Goal: Task Accomplishment & Management: Complete application form

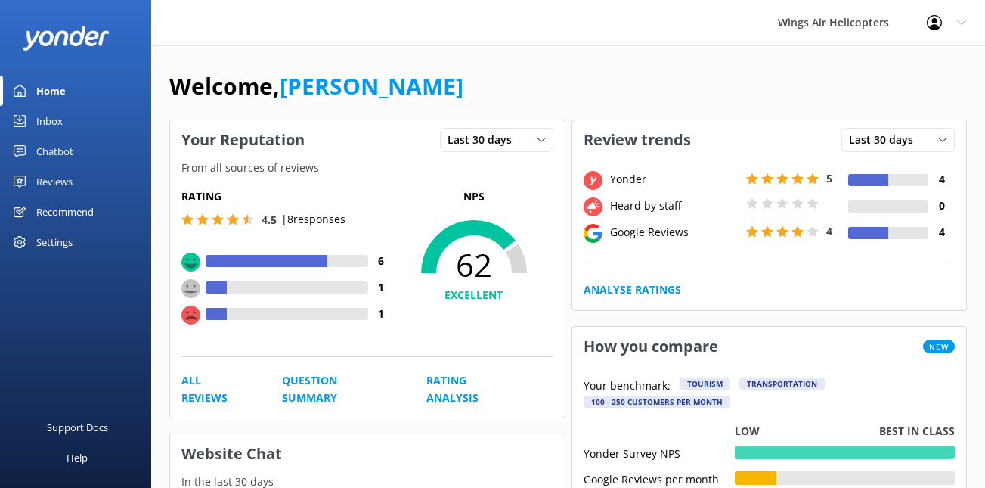
click at [68, 179] on div "Reviews" at bounding box center [54, 181] width 36 height 30
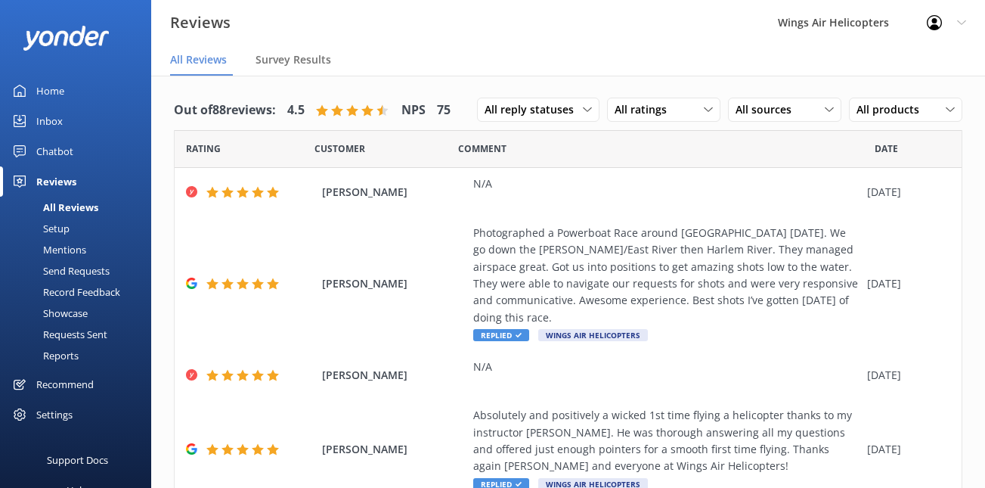
click at [72, 337] on div "Requests Sent" at bounding box center [58, 334] width 98 height 21
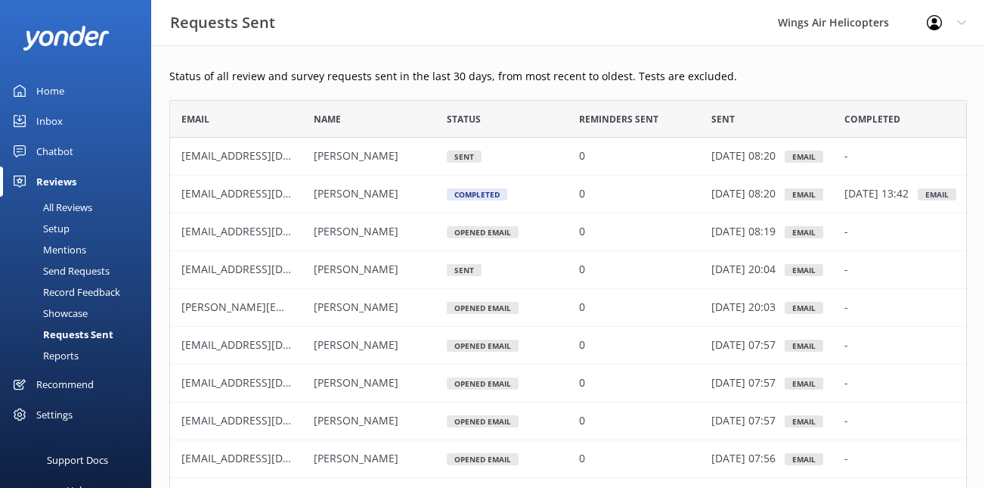
scroll to position [417, 798]
click at [80, 291] on div "Record Feedback" at bounding box center [64, 291] width 111 height 21
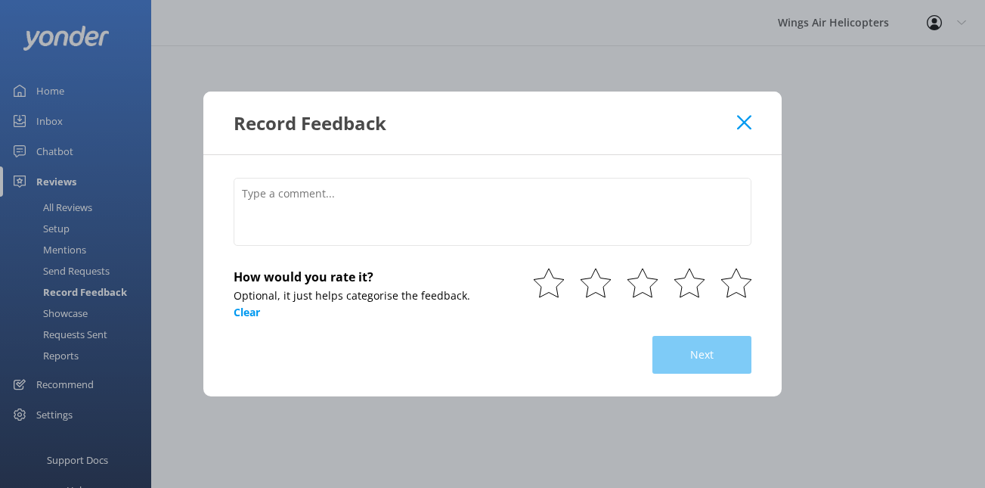
click at [80, 269] on div "Record Feedback How would you rate it? Optional, it just helps categorise the f…" at bounding box center [492, 244] width 985 height 488
click at [745, 122] on use at bounding box center [744, 122] width 14 height 14
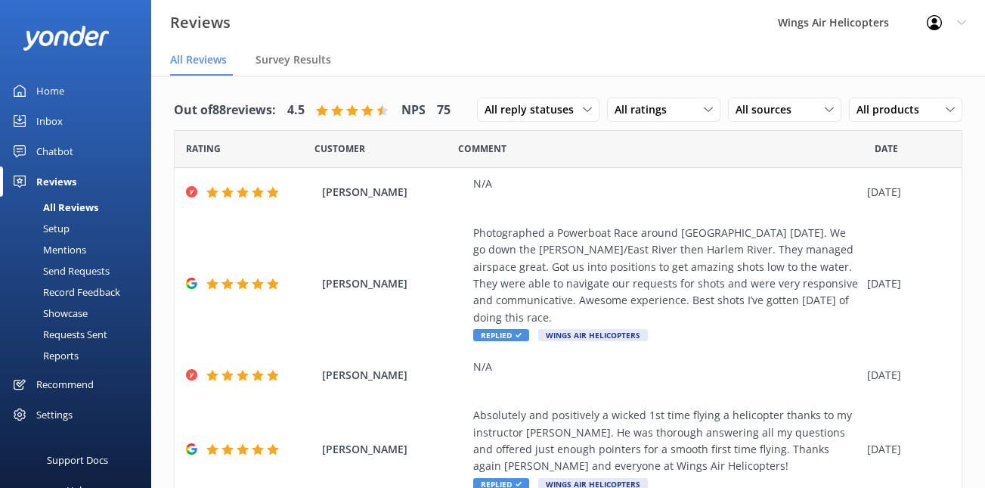
click at [82, 273] on div "Send Requests" at bounding box center [59, 270] width 101 height 21
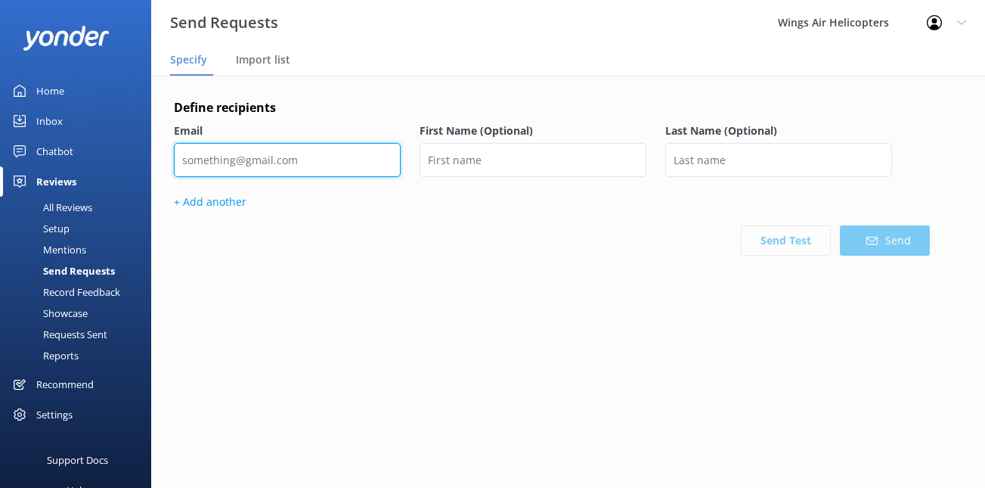
click at [322, 149] on input "email" at bounding box center [287, 160] width 227 height 34
paste input "[EMAIL_ADDRESS][DOMAIN_NAME]"
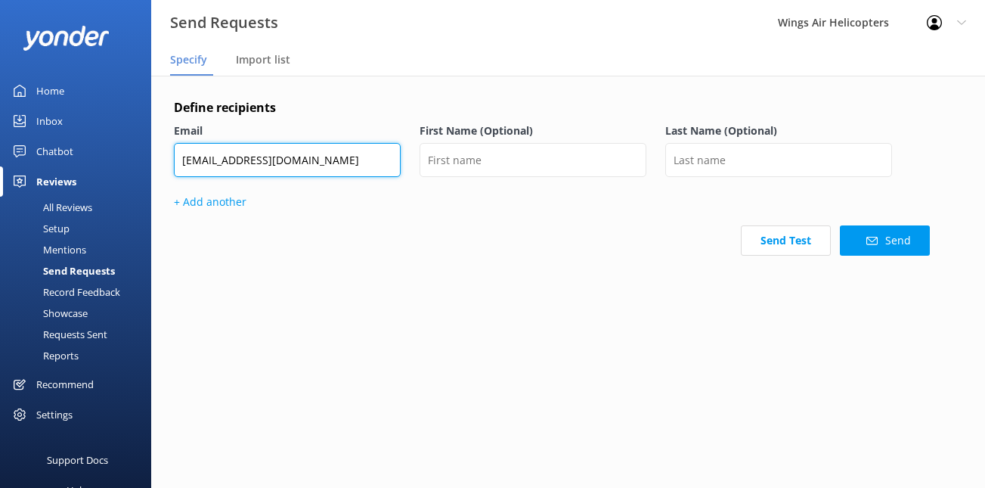
type input "[EMAIL_ADDRESS][DOMAIN_NAME]"
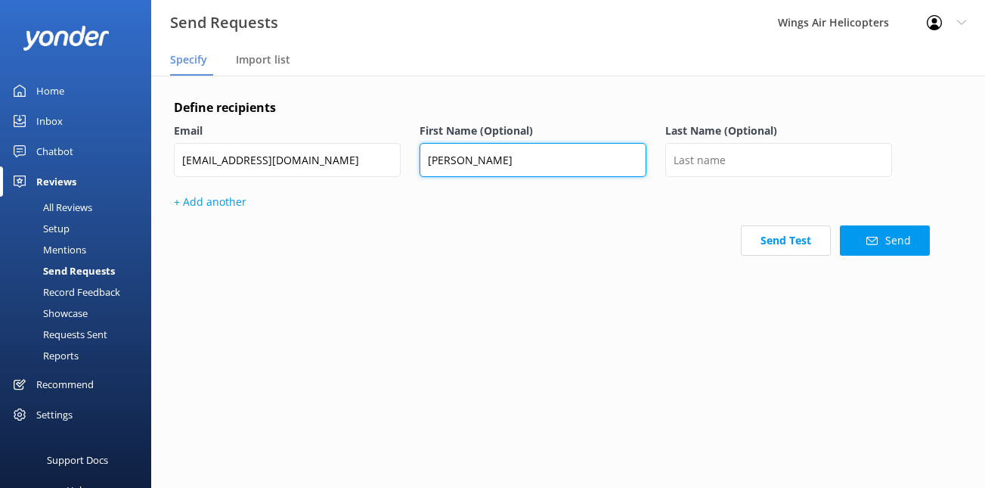
type input "[PERSON_NAME]"
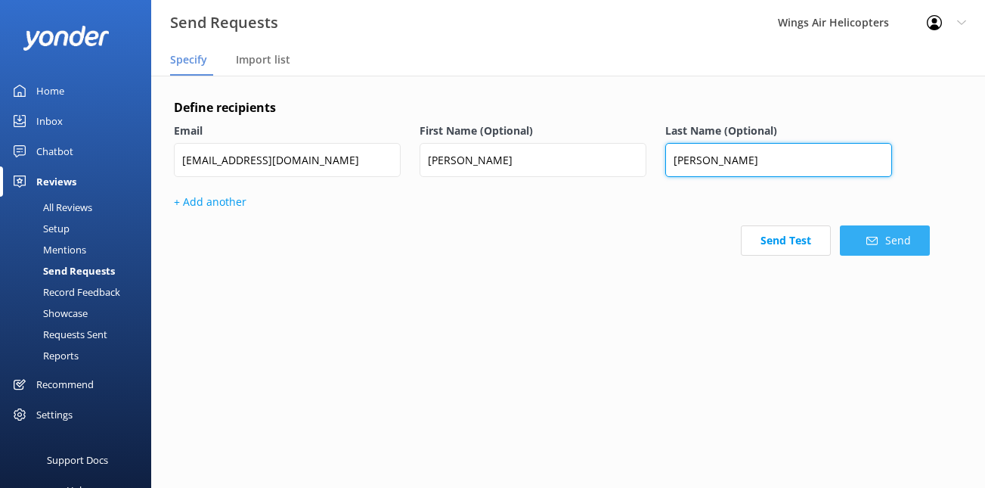
type input "[PERSON_NAME]"
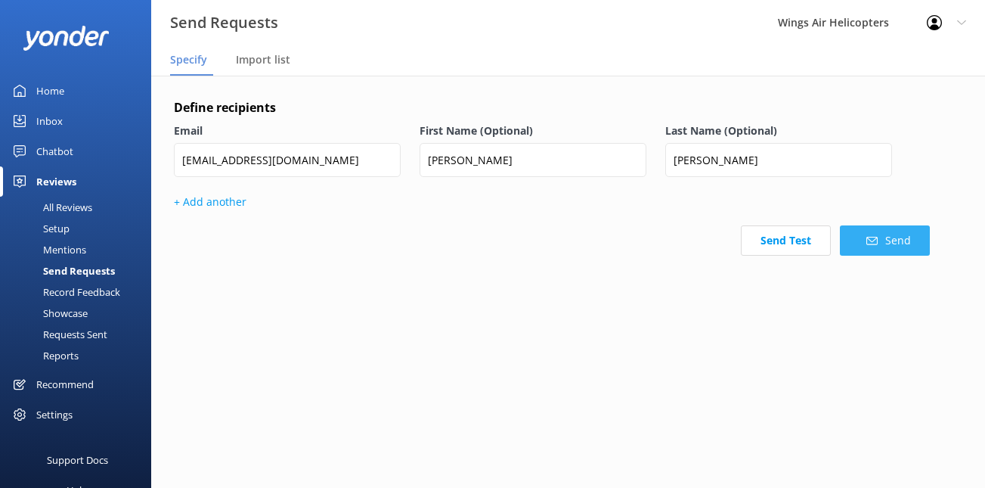
click at [864, 234] on button "Send" at bounding box center [885, 240] width 90 height 30
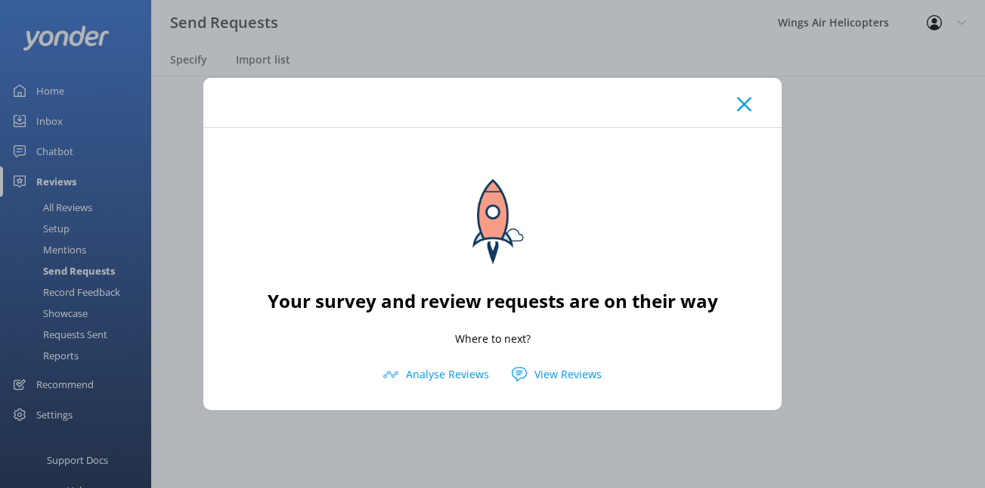
click at [743, 102] on use at bounding box center [744, 104] width 14 height 14
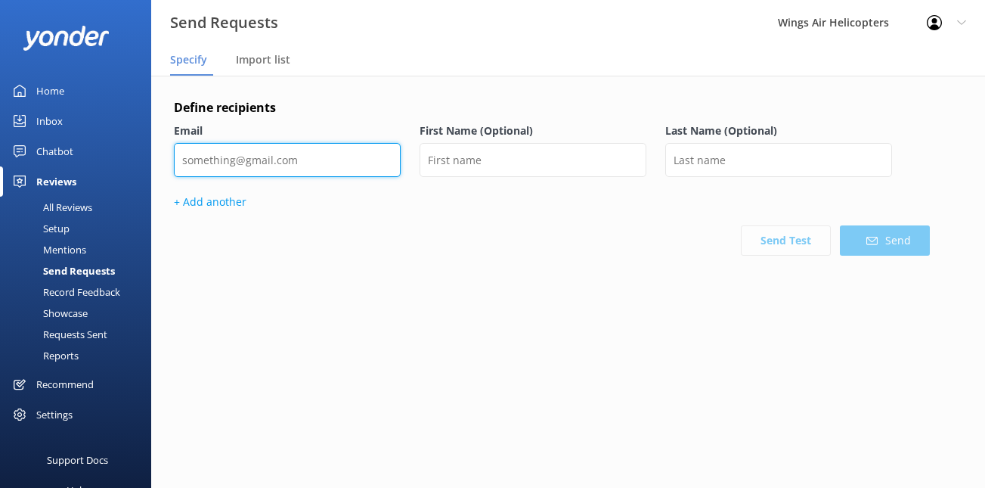
click at [358, 148] on input "email" at bounding box center [287, 160] width 227 height 34
paste input "[EMAIL_ADDRESS][DOMAIN_NAME]"
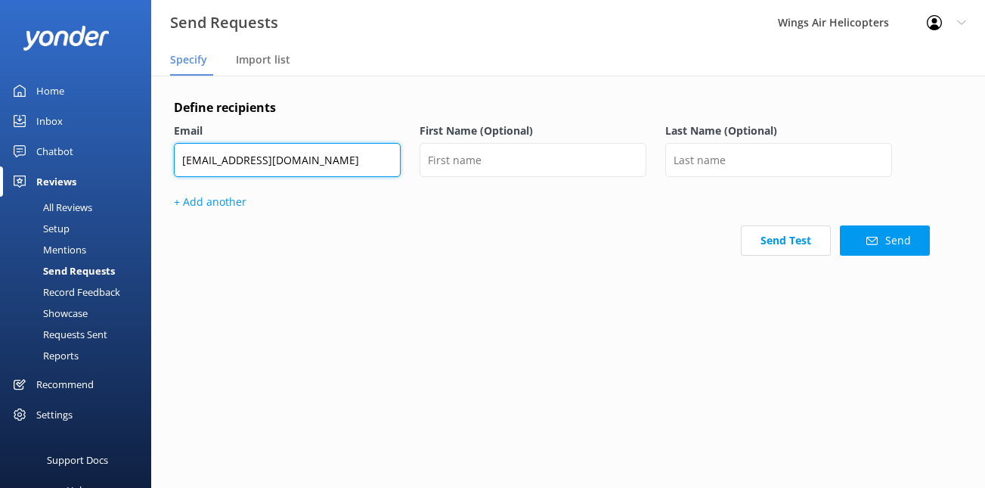
type input "[EMAIL_ADDRESS][DOMAIN_NAME]"
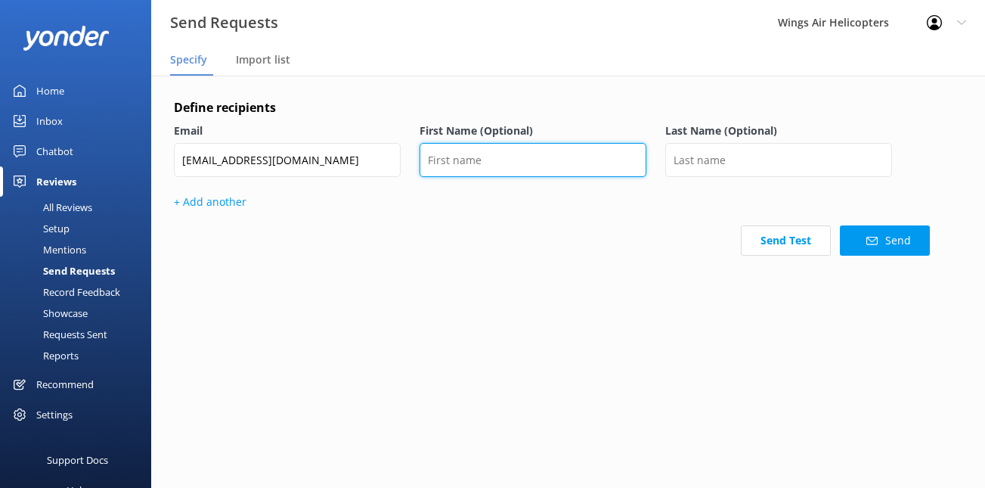
click at [565, 151] on input "text" at bounding box center [533, 160] width 227 height 34
type input "Valentine"
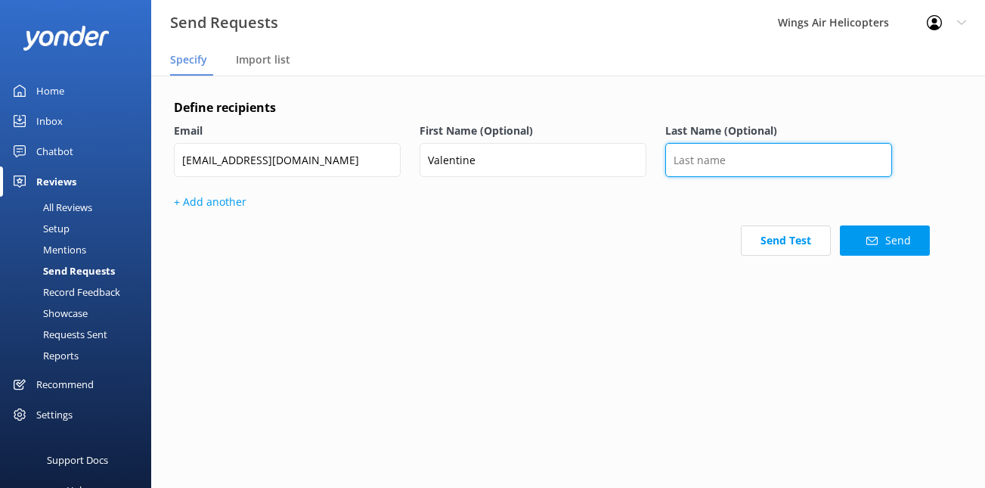
click at [786, 174] on input "text" at bounding box center [778, 160] width 227 height 34
paste input "Ononye"
type input "Ononye"
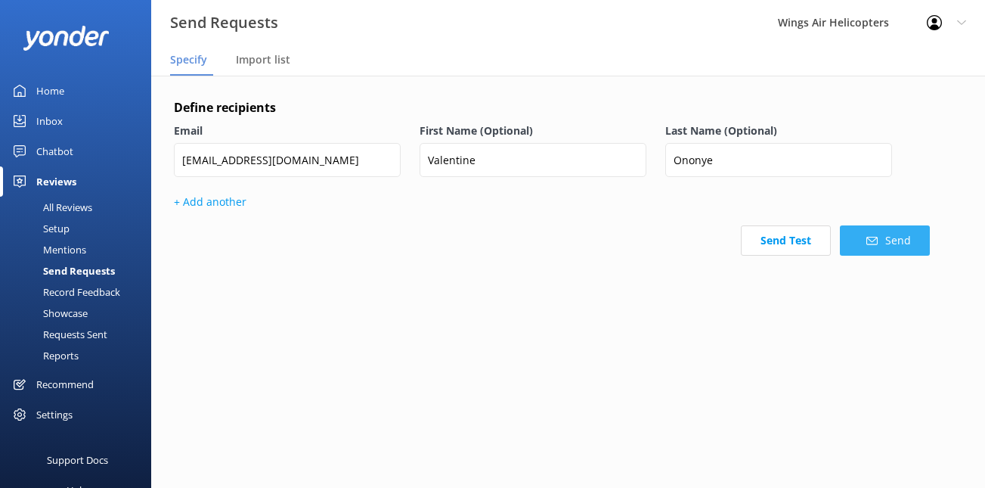
click at [884, 246] on button "Send" at bounding box center [885, 240] width 90 height 30
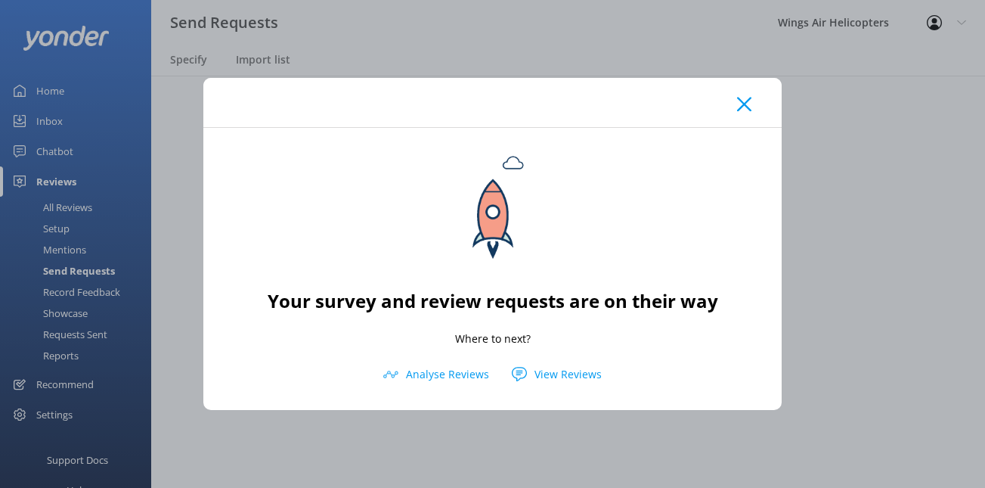
click at [750, 116] on div at bounding box center [492, 102] width 579 height 49
click at [746, 105] on icon at bounding box center [744, 104] width 14 height 15
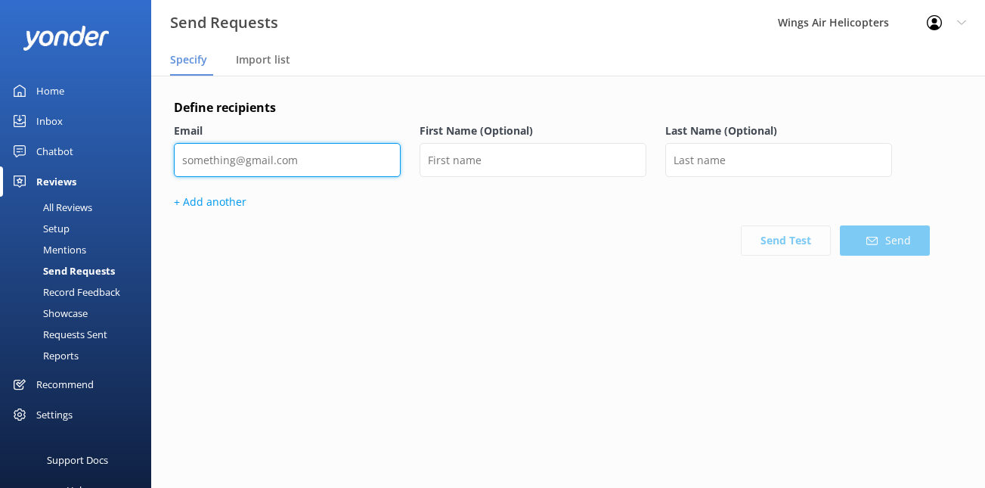
click at [341, 166] on input "email" at bounding box center [287, 160] width 227 height 34
paste input "[EMAIL_ADDRESS][DOMAIN_NAME]"
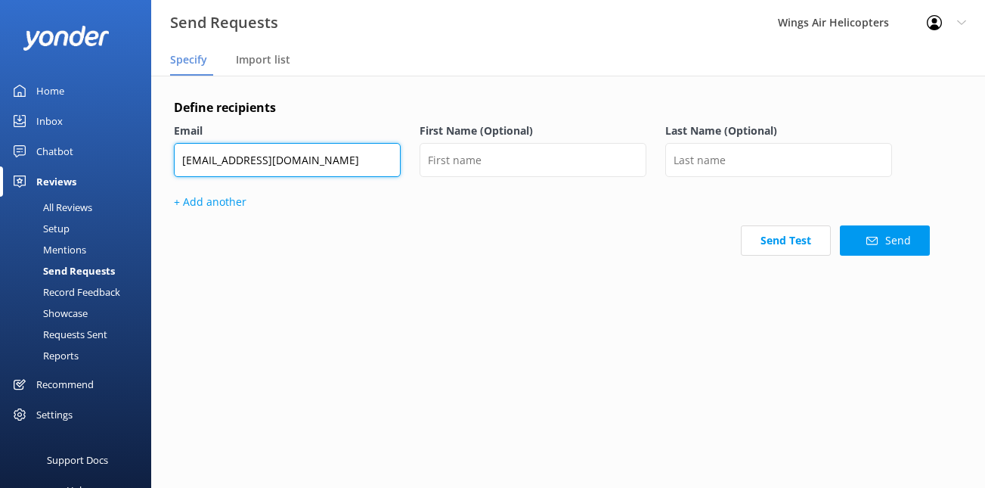
type input "[EMAIL_ADDRESS][DOMAIN_NAME]"
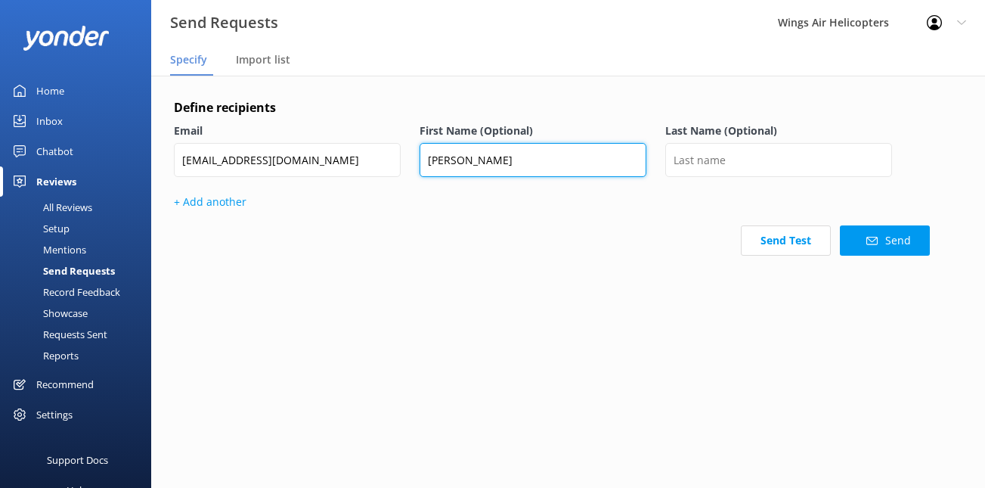
type input "[PERSON_NAME]"
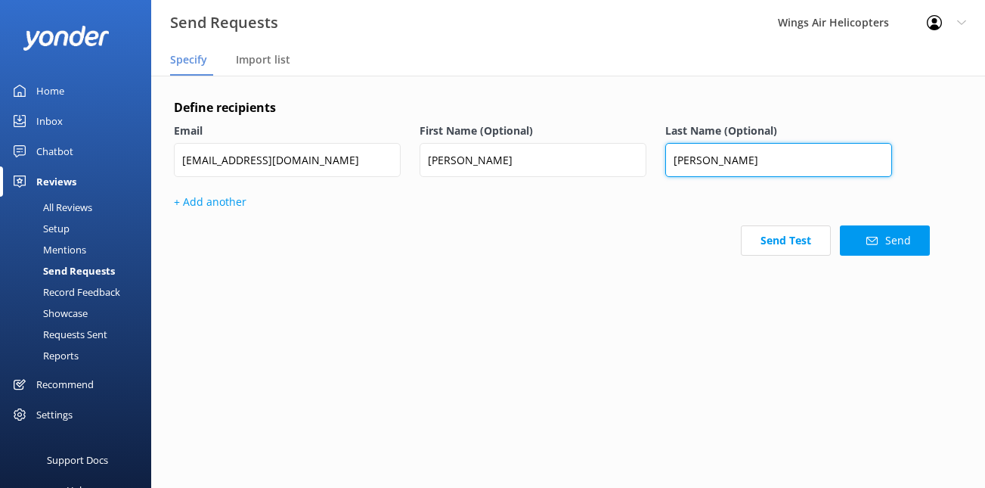
type input "[PERSON_NAME]"
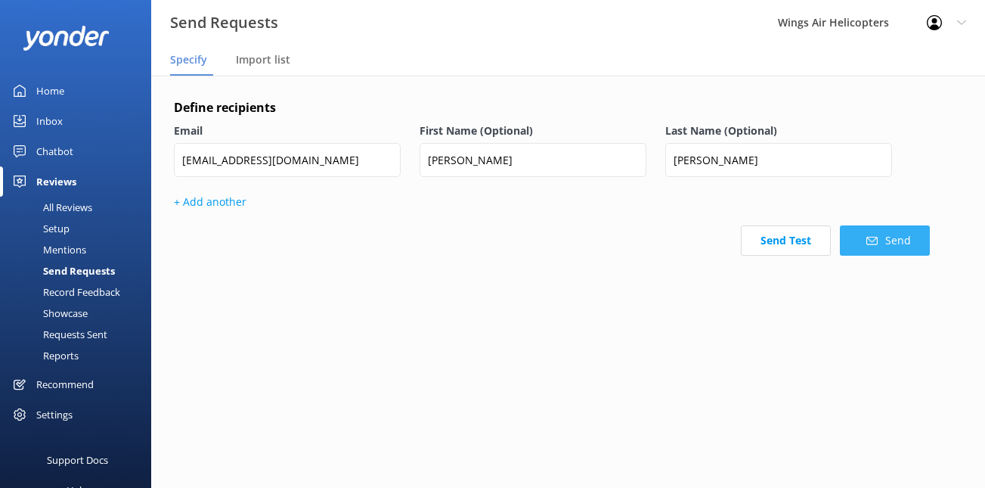
click at [879, 247] on button "Send" at bounding box center [885, 240] width 90 height 30
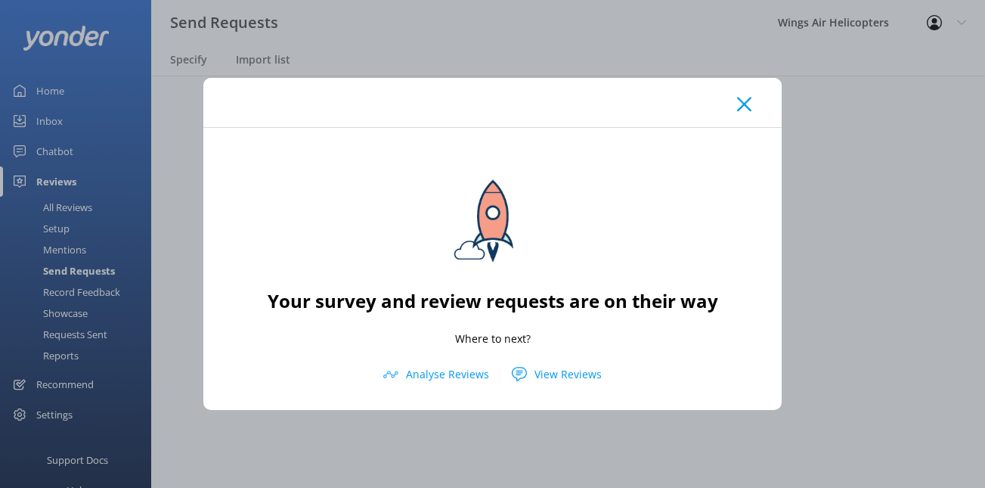
drag, startPoint x: 735, startPoint y: 110, endPoint x: 724, endPoint y: 110, distance: 10.6
click at [735, 110] on div at bounding box center [492, 102] width 579 height 49
click at [738, 110] on use at bounding box center [744, 104] width 14 height 14
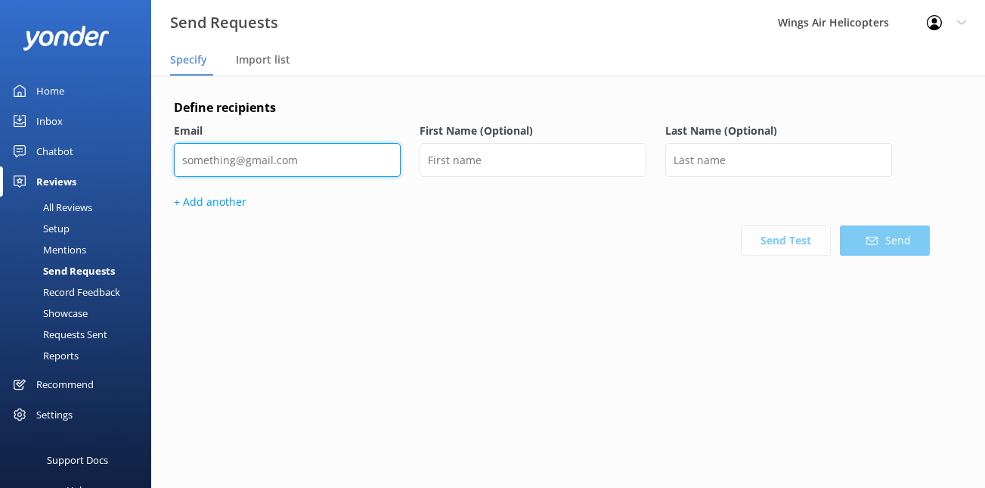
click at [334, 156] on input "email" at bounding box center [287, 160] width 227 height 34
paste input "[PERSON_NAME][EMAIL_ADDRESS][PERSON_NAME][DOMAIN_NAME]"
type input "[PERSON_NAME][EMAIL_ADDRESS][PERSON_NAME][DOMAIN_NAME]"
paste input "[PERSON_NAME][EMAIL_ADDRESS][PERSON_NAME][DOMAIN_NAME]"
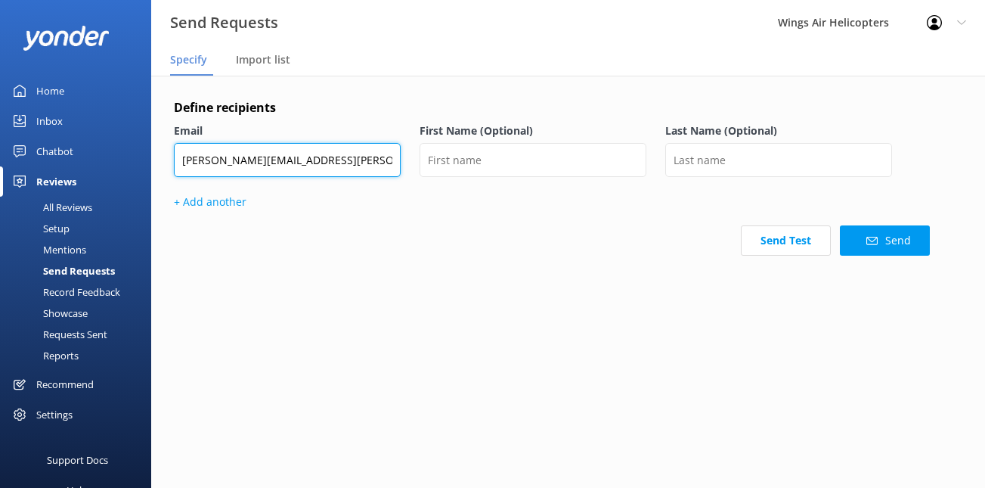
type input "[PERSON_NAME][EMAIL_ADDRESS][PERSON_NAME][DOMAIN_NAME]"
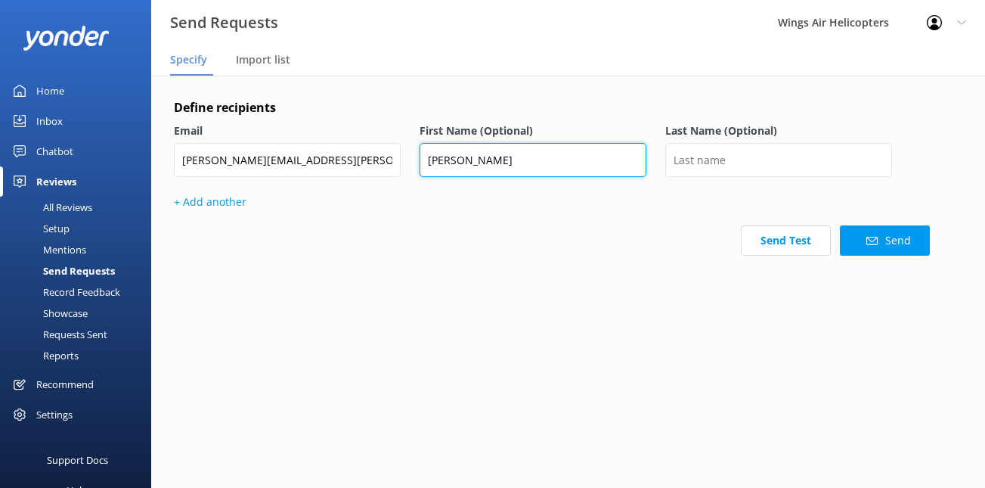
type input "[PERSON_NAME]"
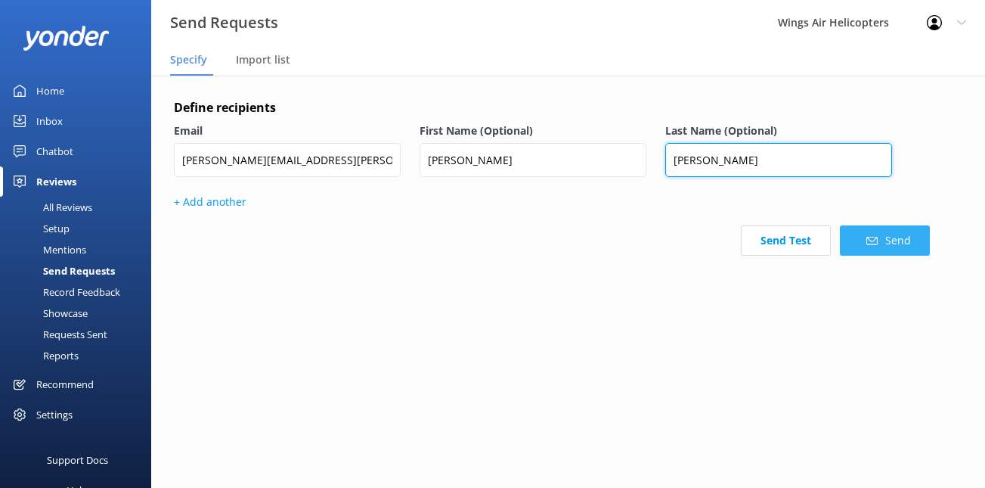
type input "[PERSON_NAME]"
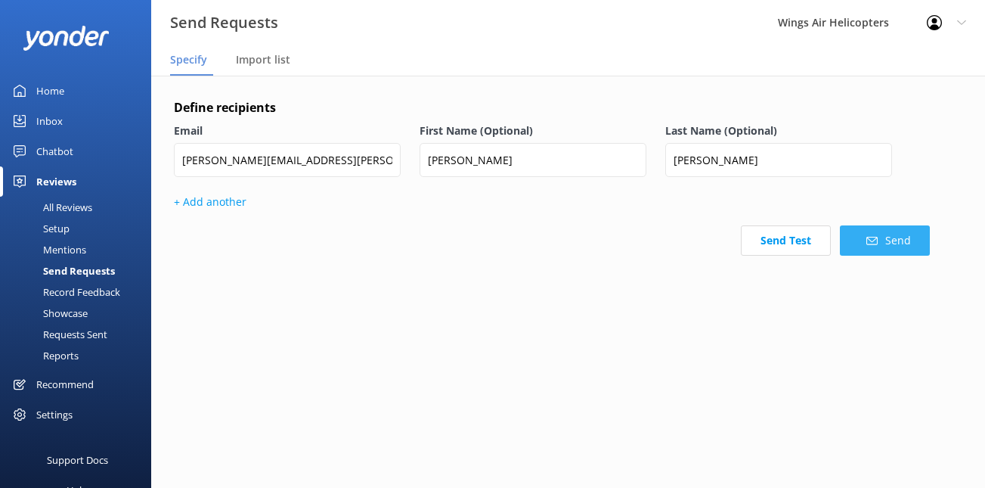
click at [884, 240] on button "Send" at bounding box center [885, 240] width 90 height 30
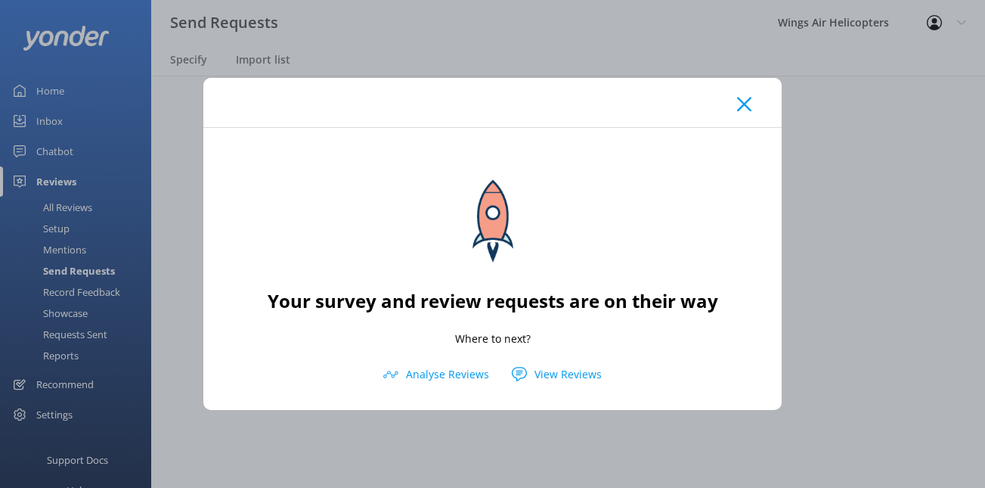
click at [743, 98] on icon at bounding box center [744, 104] width 14 height 15
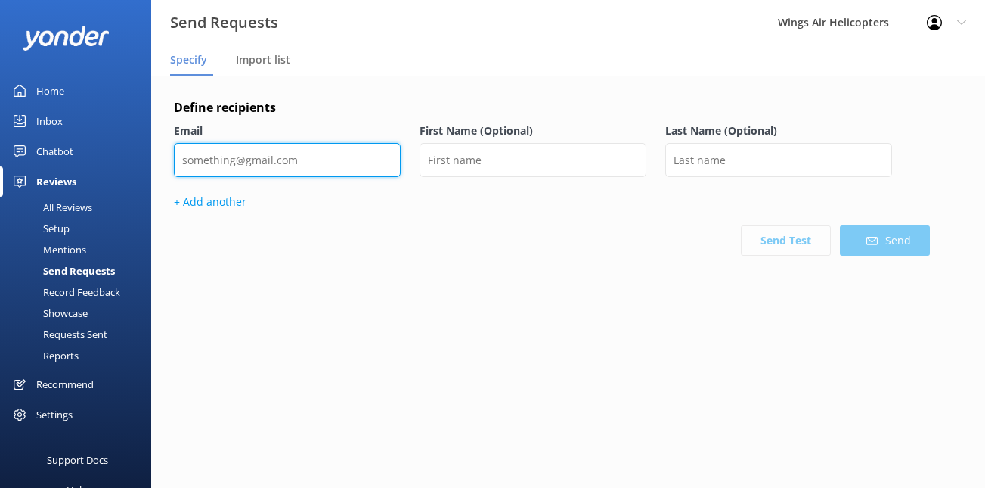
click at [295, 160] on input "email" at bounding box center [287, 160] width 227 height 34
paste input "[PERSON_NAME][EMAIL_ADDRESS][PERSON_NAME][DOMAIN_NAME]"
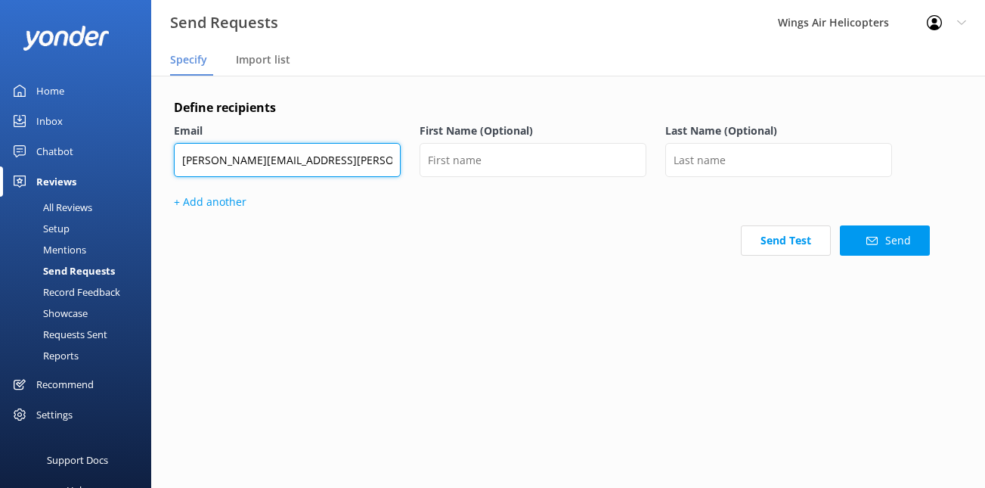
type input "[PERSON_NAME][EMAIL_ADDRESS][PERSON_NAME][DOMAIN_NAME]"
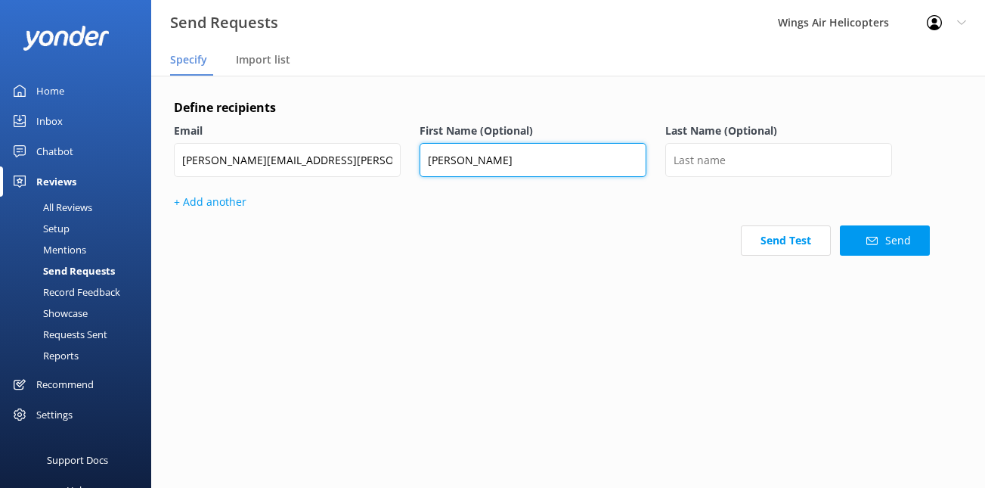
type input "[PERSON_NAME]"
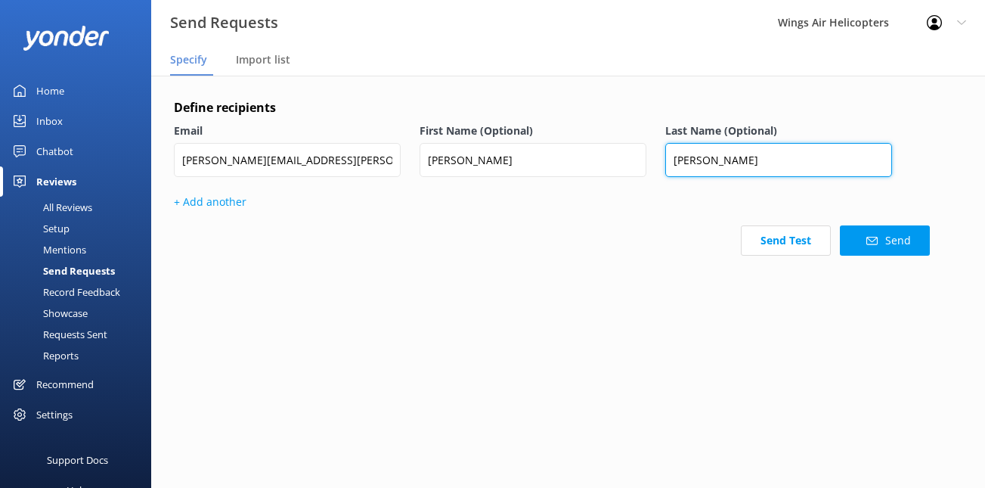
type input "[PERSON_NAME]"
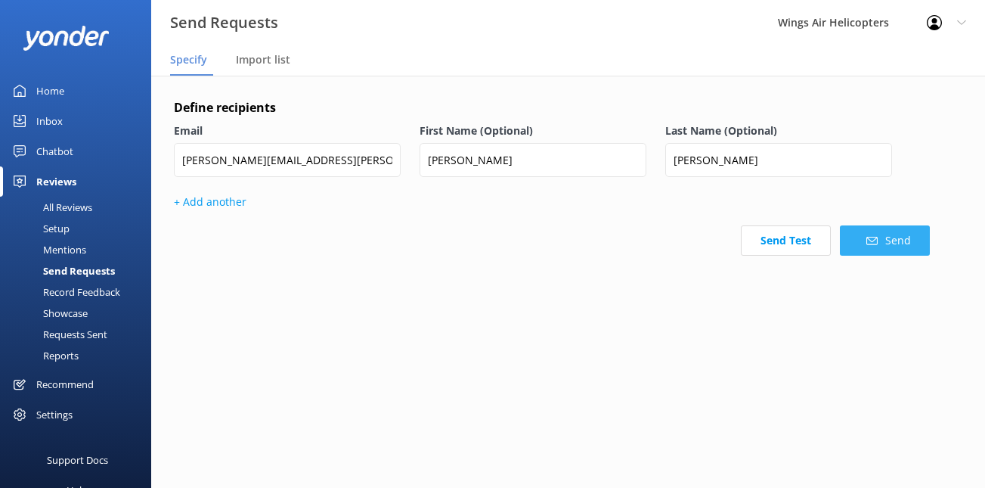
click at [858, 244] on button "Send" at bounding box center [885, 240] width 90 height 30
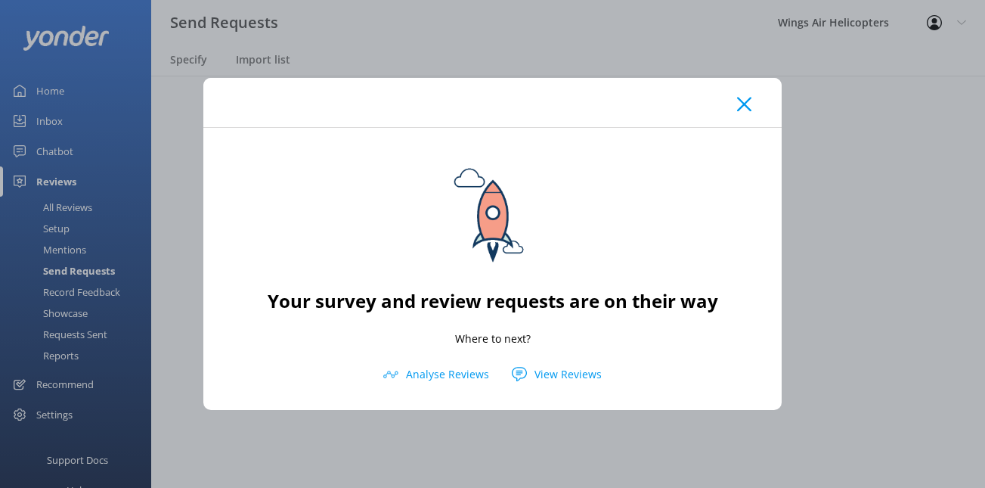
click at [749, 107] on icon at bounding box center [744, 104] width 14 height 15
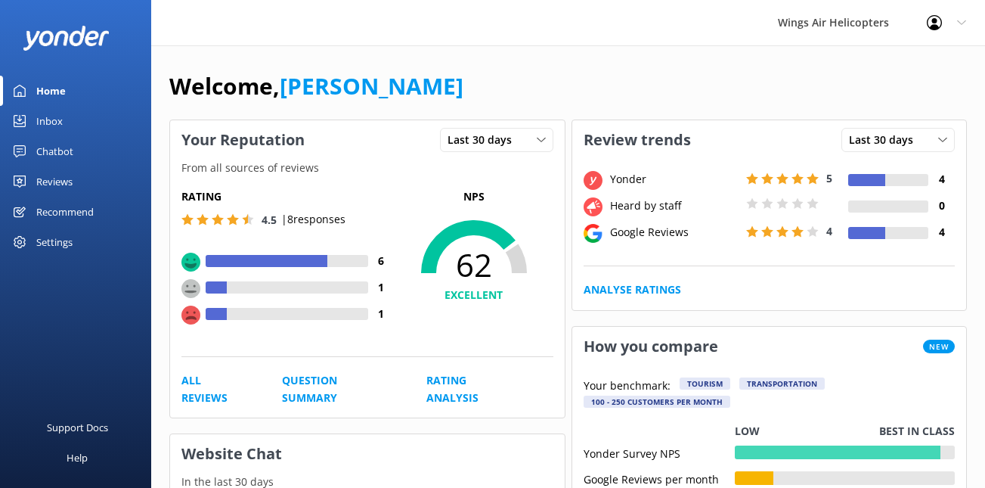
click at [65, 185] on div "Reviews" at bounding box center [54, 181] width 36 height 30
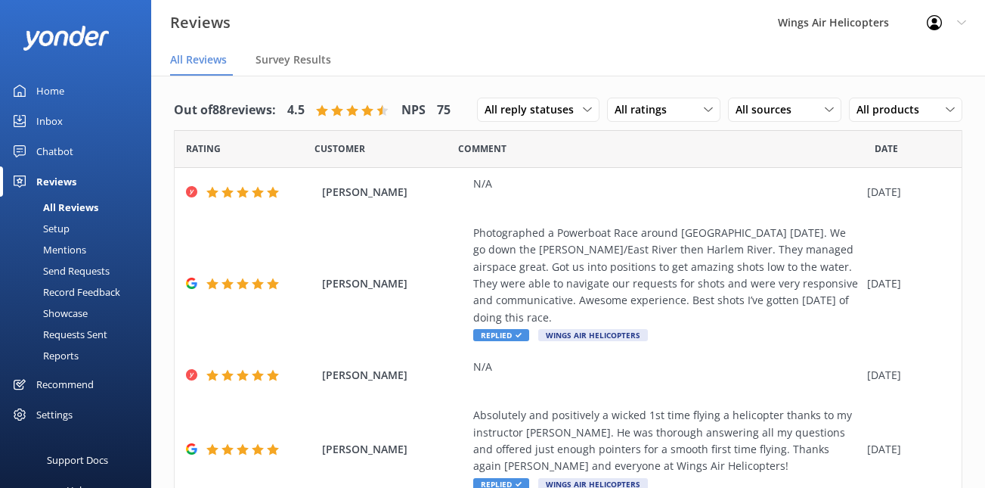
click at [70, 334] on div "Requests Sent" at bounding box center [58, 334] width 98 height 21
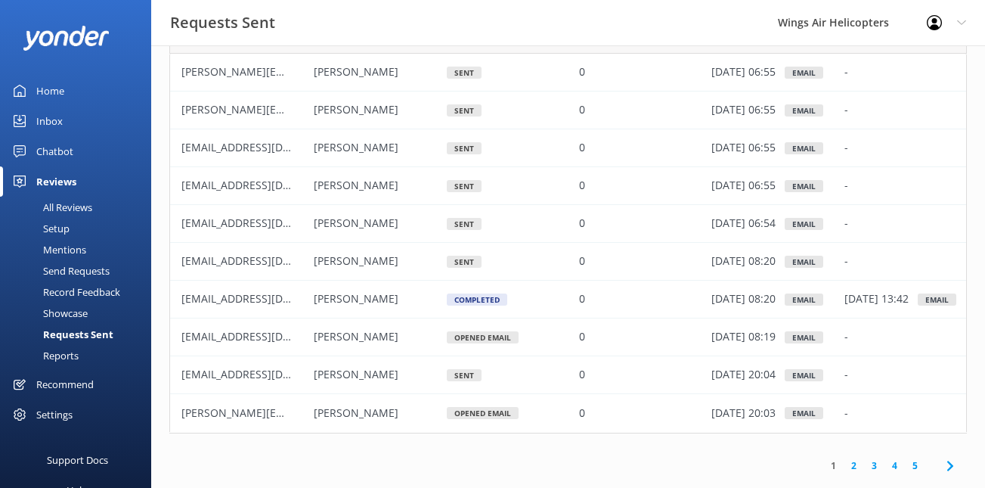
scroll to position [95, 0]
